Goal: Register for event/course

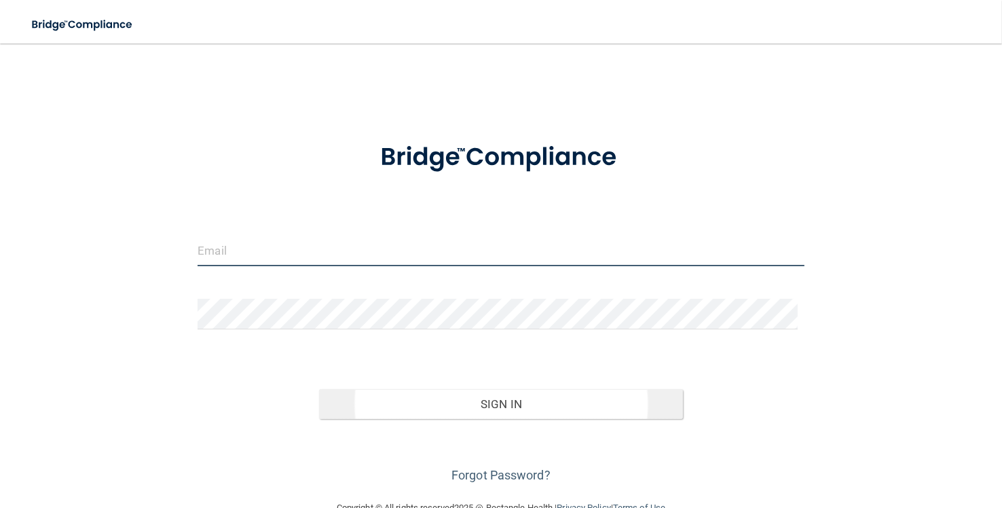
type input "[EMAIL_ADDRESS][DOMAIN_NAME]"
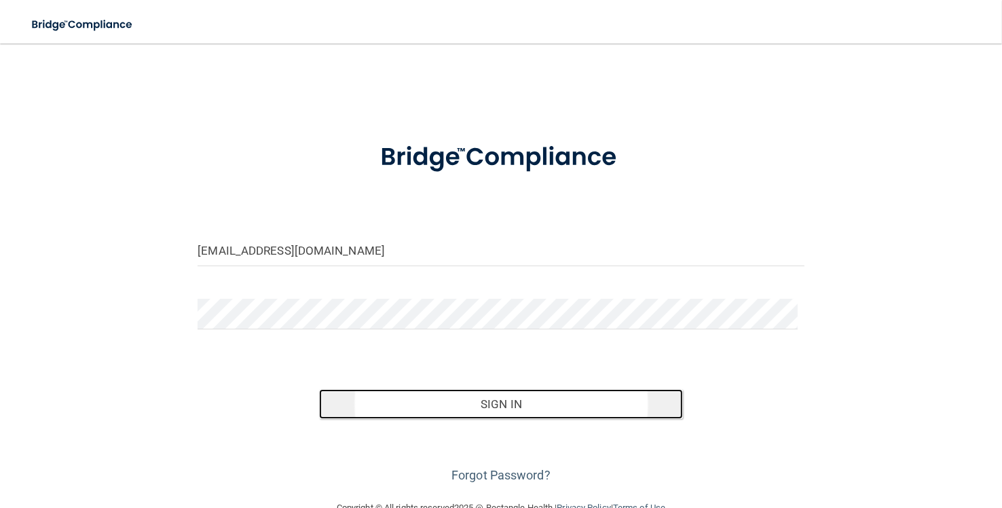
click at [525, 400] on button "Sign In" at bounding box center [501, 404] width 364 height 30
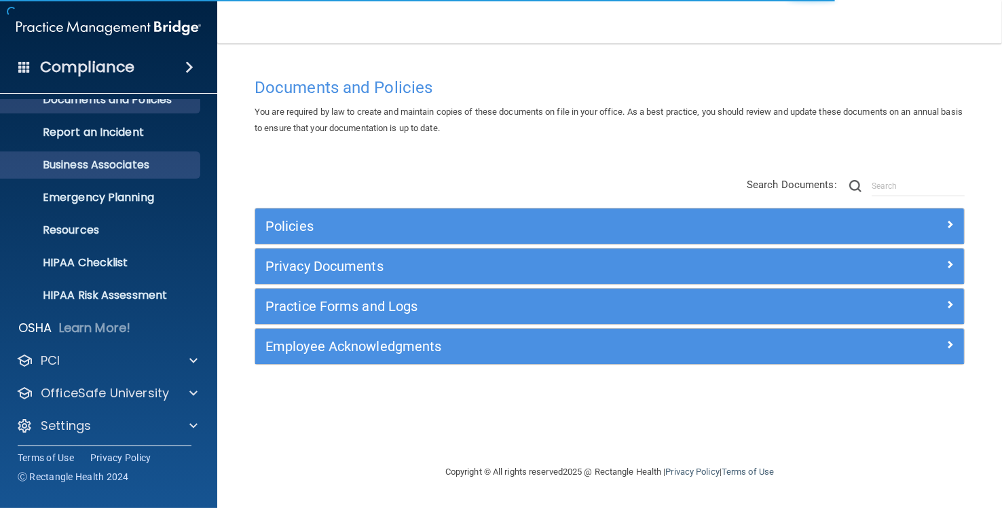
scroll to position [55, 0]
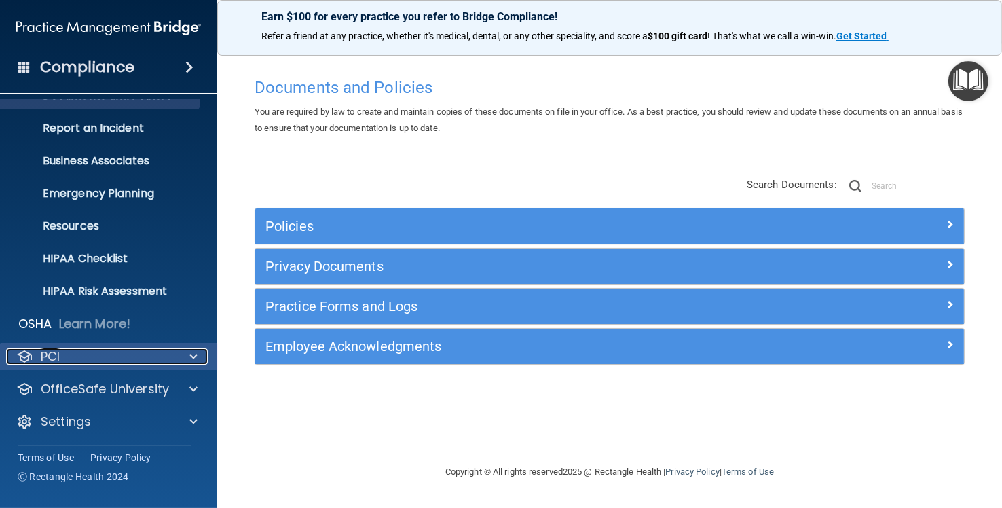
click at [191, 354] on span at bounding box center [193, 356] width 8 height 16
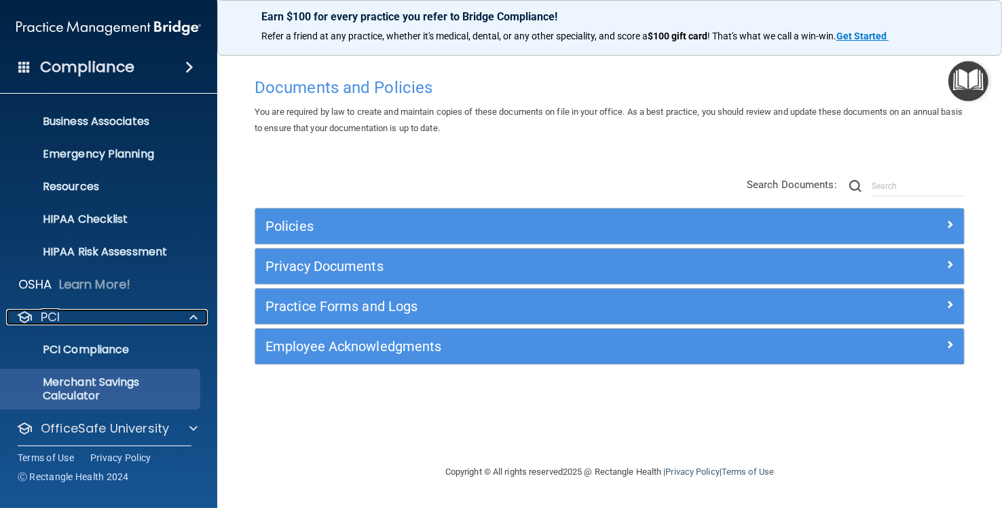
scroll to position [133, 0]
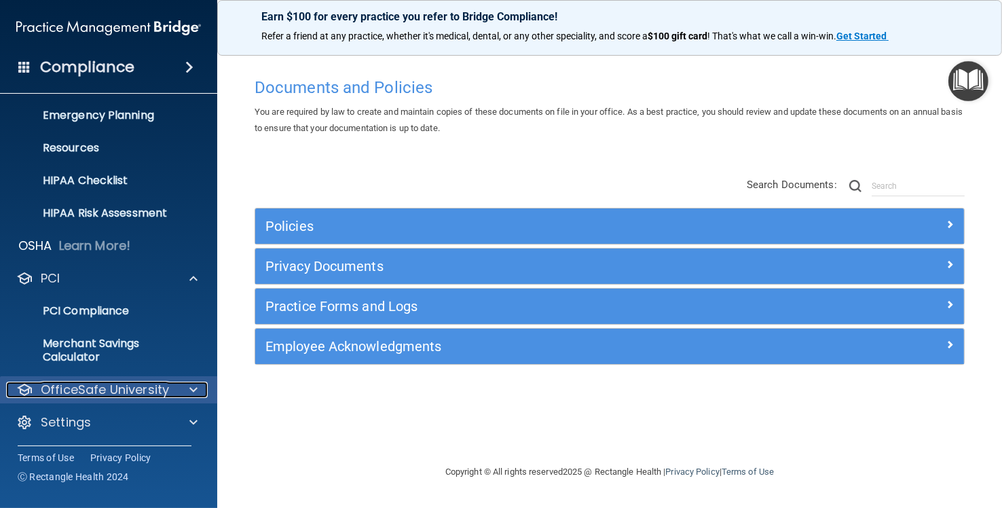
click at [128, 391] on p "OfficeSafe University" at bounding box center [105, 389] width 128 height 16
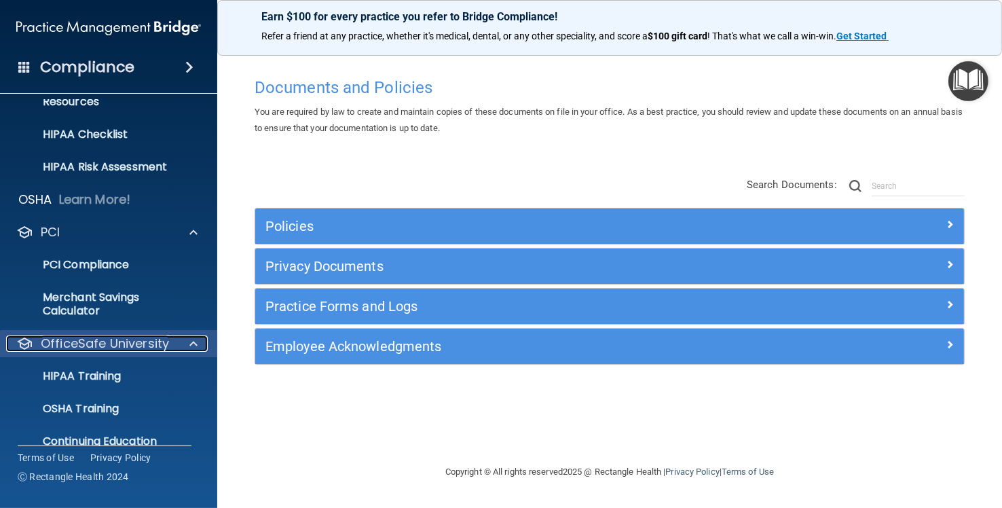
scroll to position [231, 0]
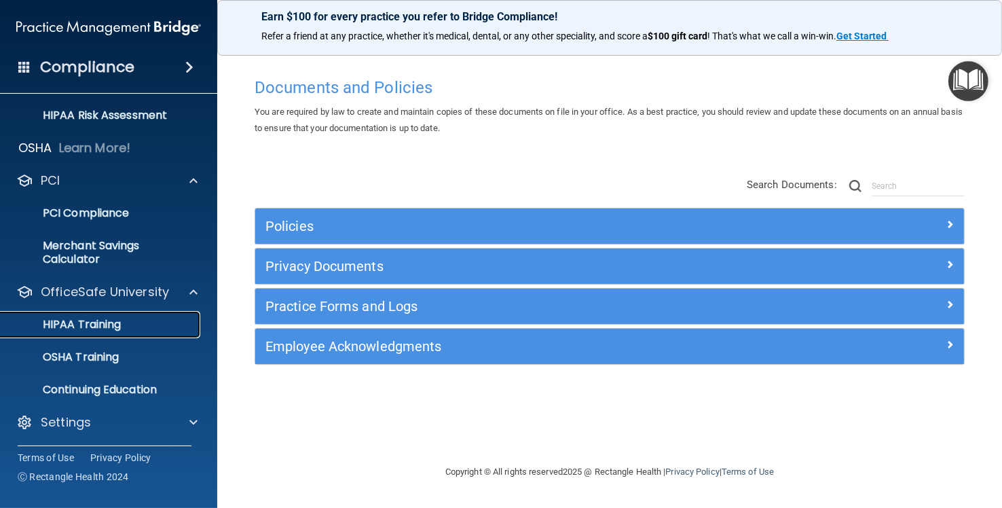
click at [90, 326] on p "HIPAA Training" at bounding box center [65, 325] width 112 height 14
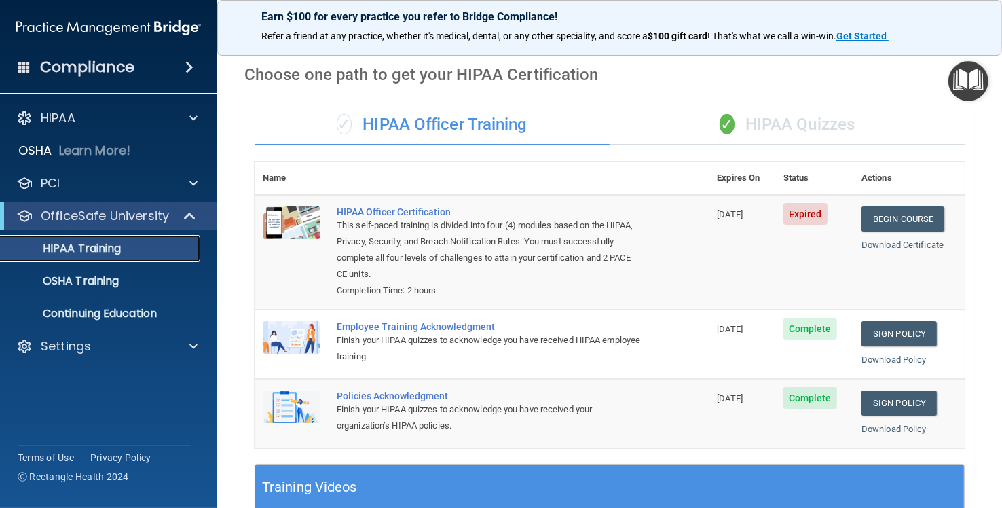
scroll to position [11, 0]
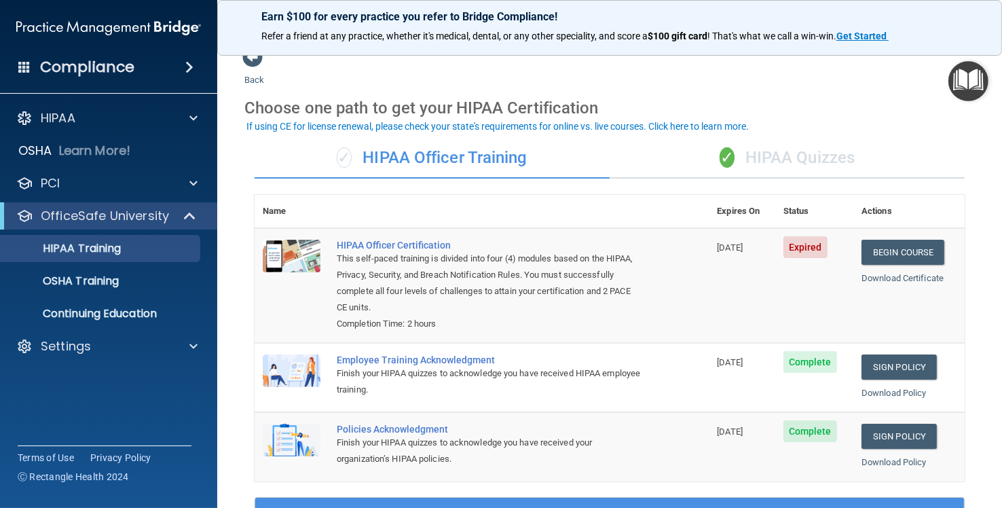
click at [408, 155] on div "✓ HIPAA Officer Training" at bounding box center [431, 158] width 355 height 41
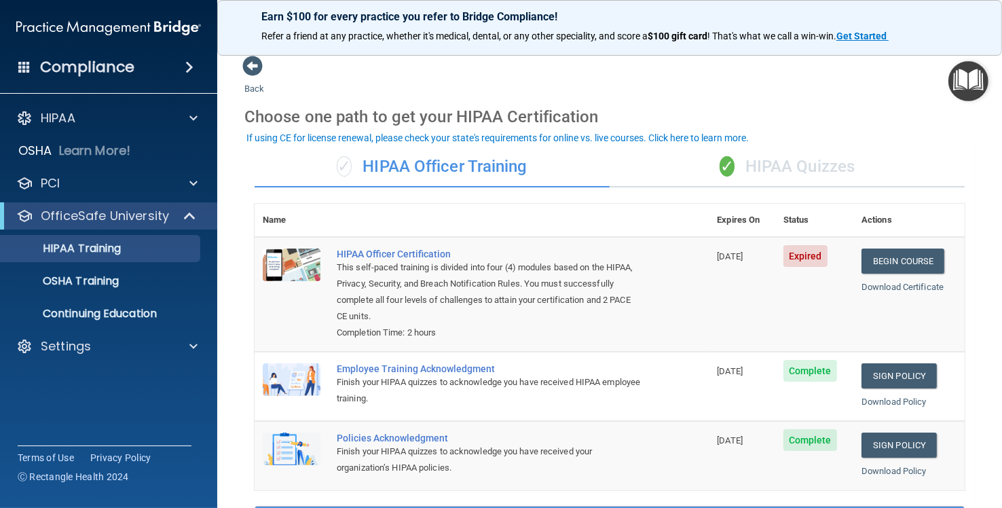
scroll to position [0, 0]
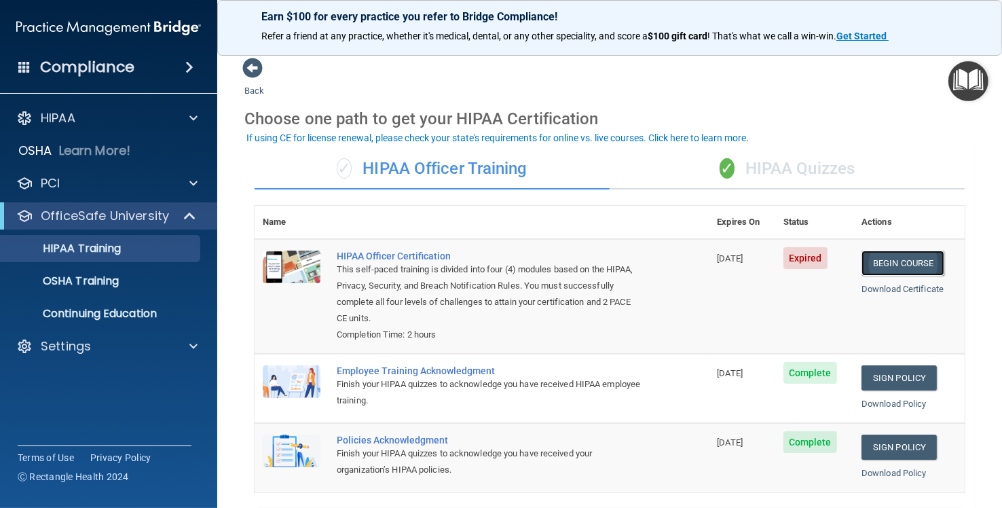
click at [887, 263] on link "Begin Course" at bounding box center [902, 262] width 83 height 25
